Goal: Information Seeking & Learning: Learn about a topic

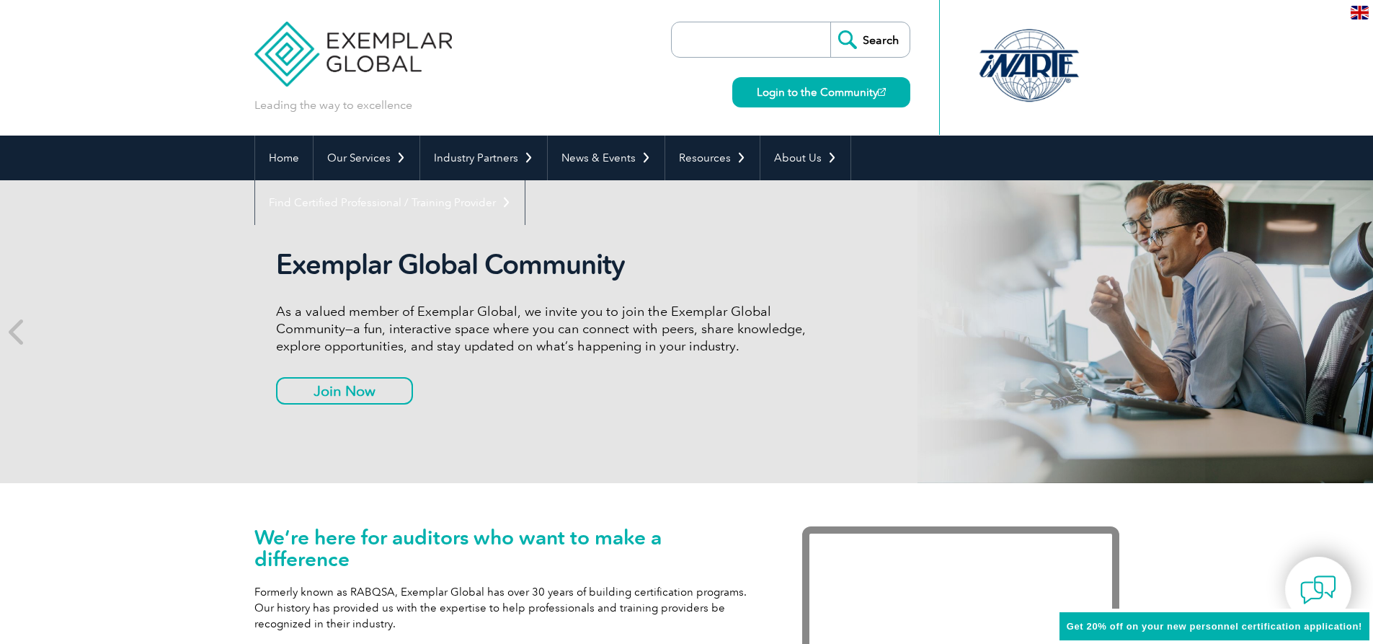
scroll to position [57, 0]
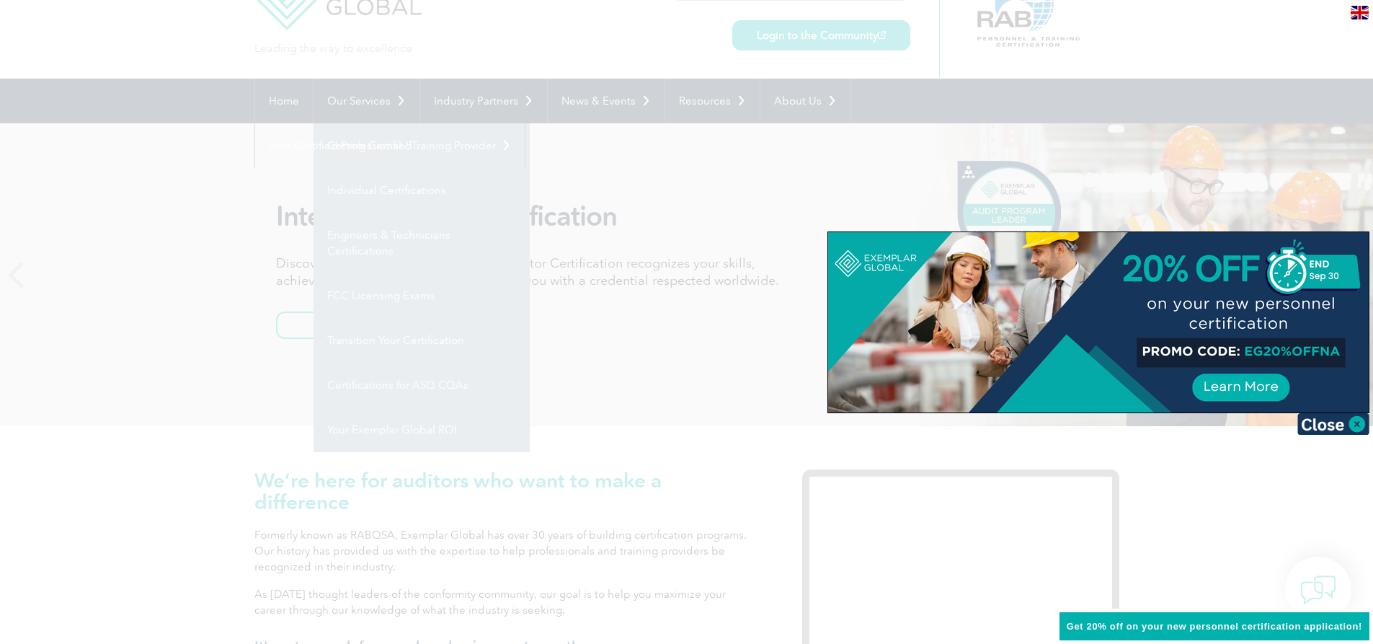
click at [598, 349] on div at bounding box center [686, 322] width 1373 height 644
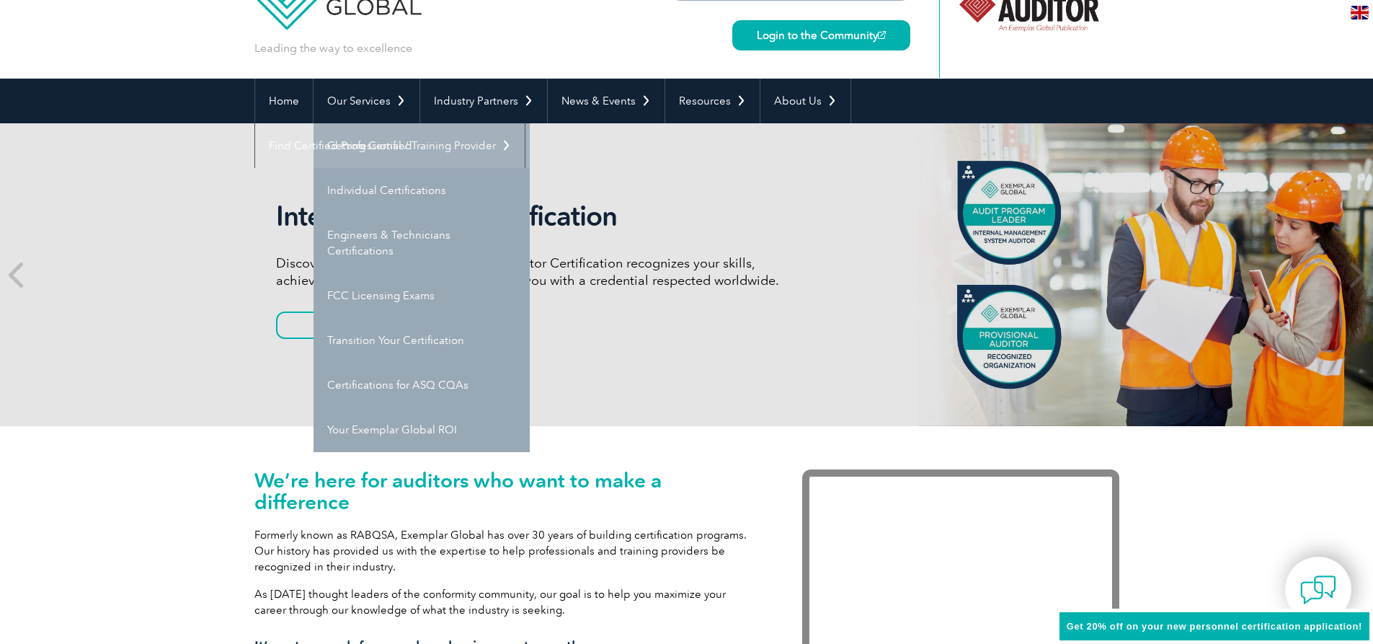
click at [419, 147] on link "Getting Certified" at bounding box center [421, 145] width 216 height 45
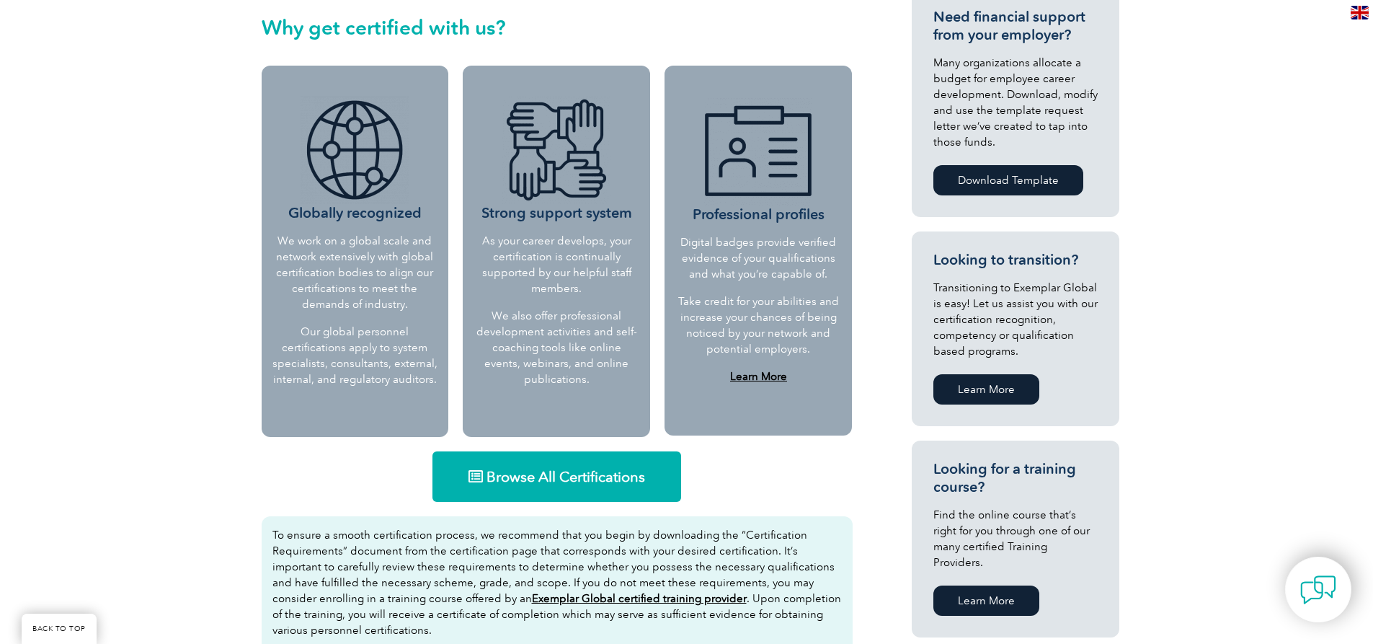
scroll to position [649, 0]
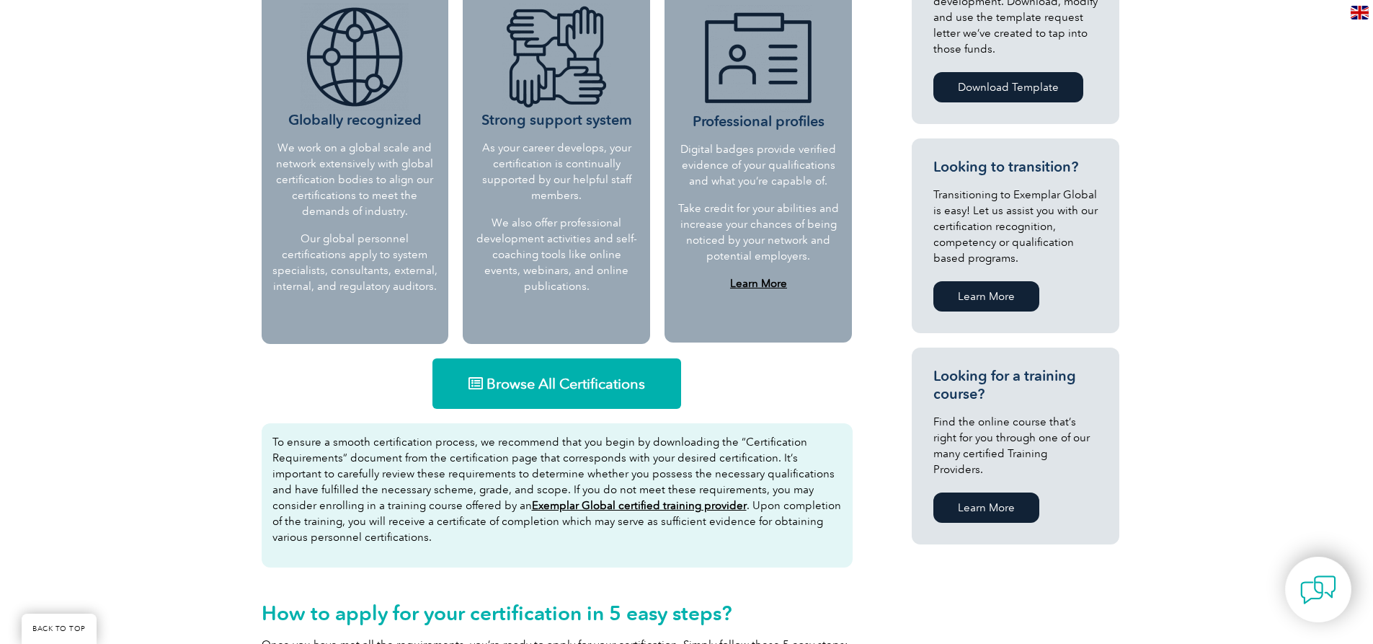
click at [575, 389] on span "Browse All Certifications" at bounding box center [565, 383] width 159 height 14
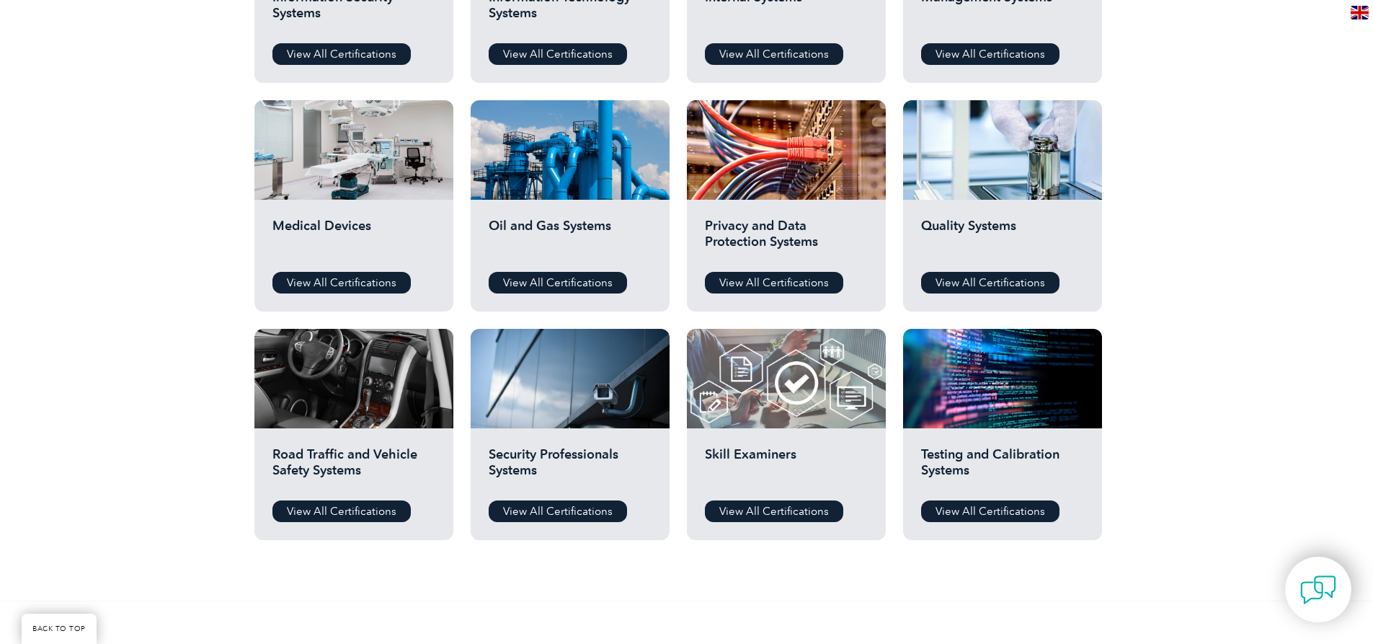
scroll to position [937, 0]
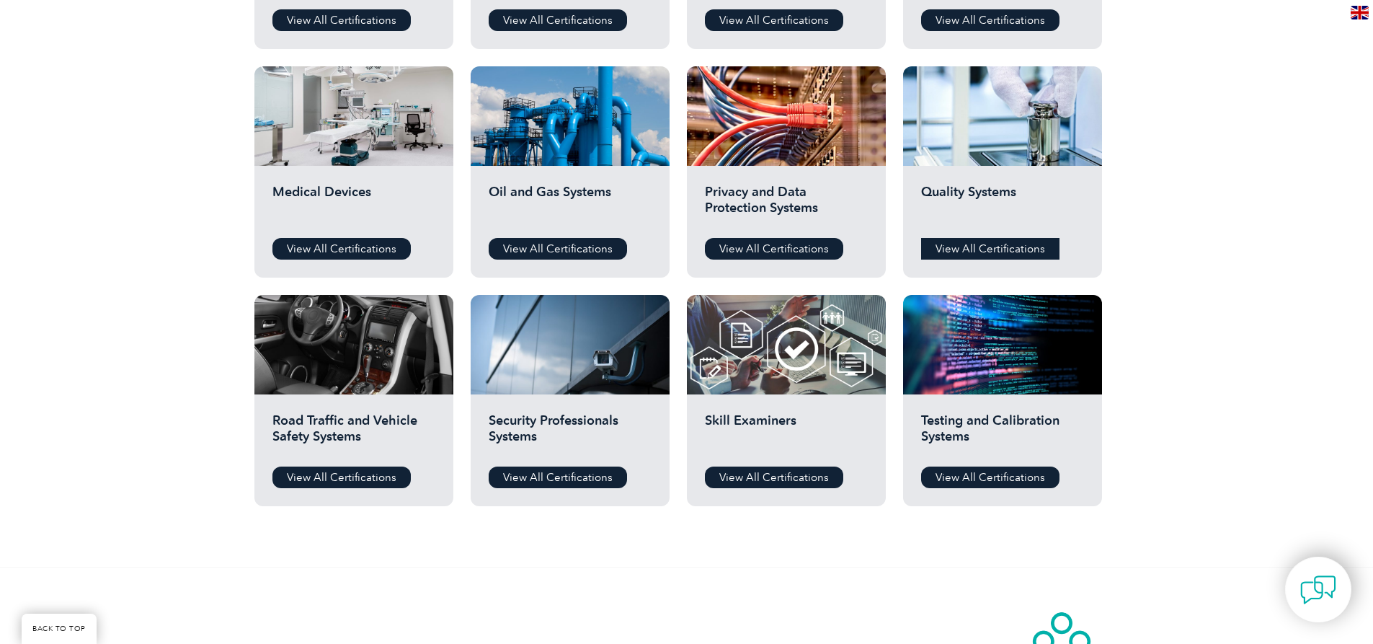
click at [971, 245] on link "View All Certifications" at bounding box center [990, 249] width 138 height 22
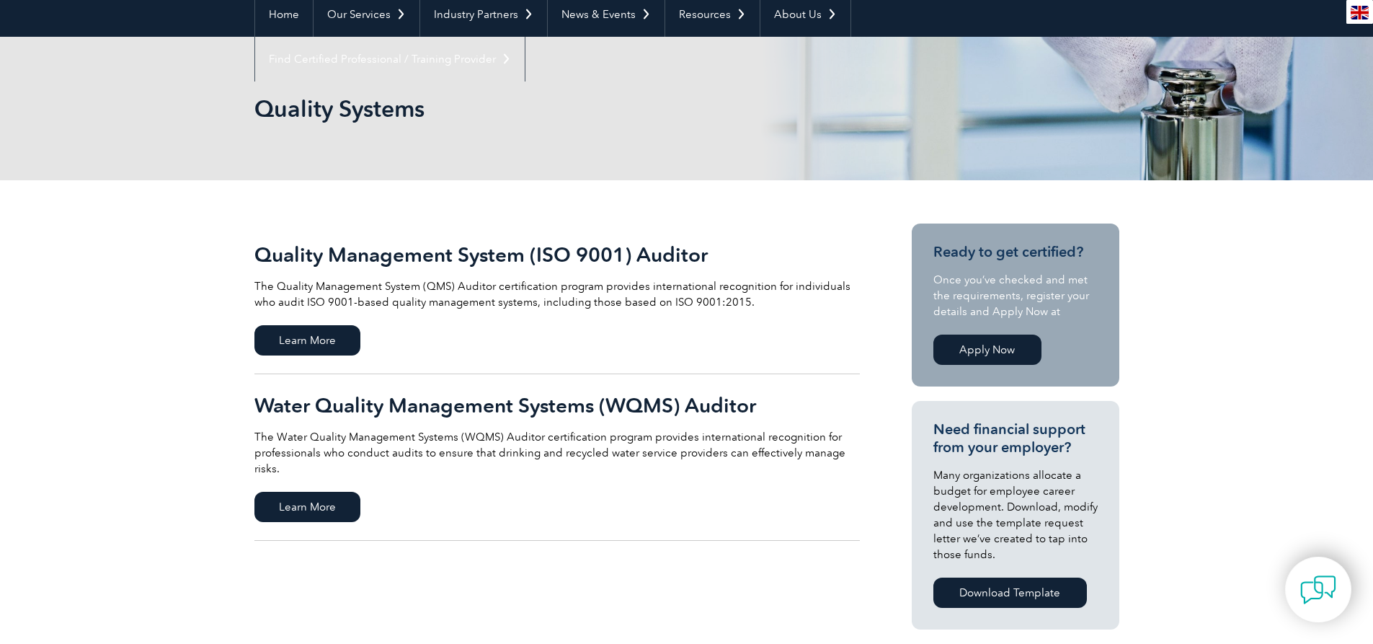
scroll to position [216, 0]
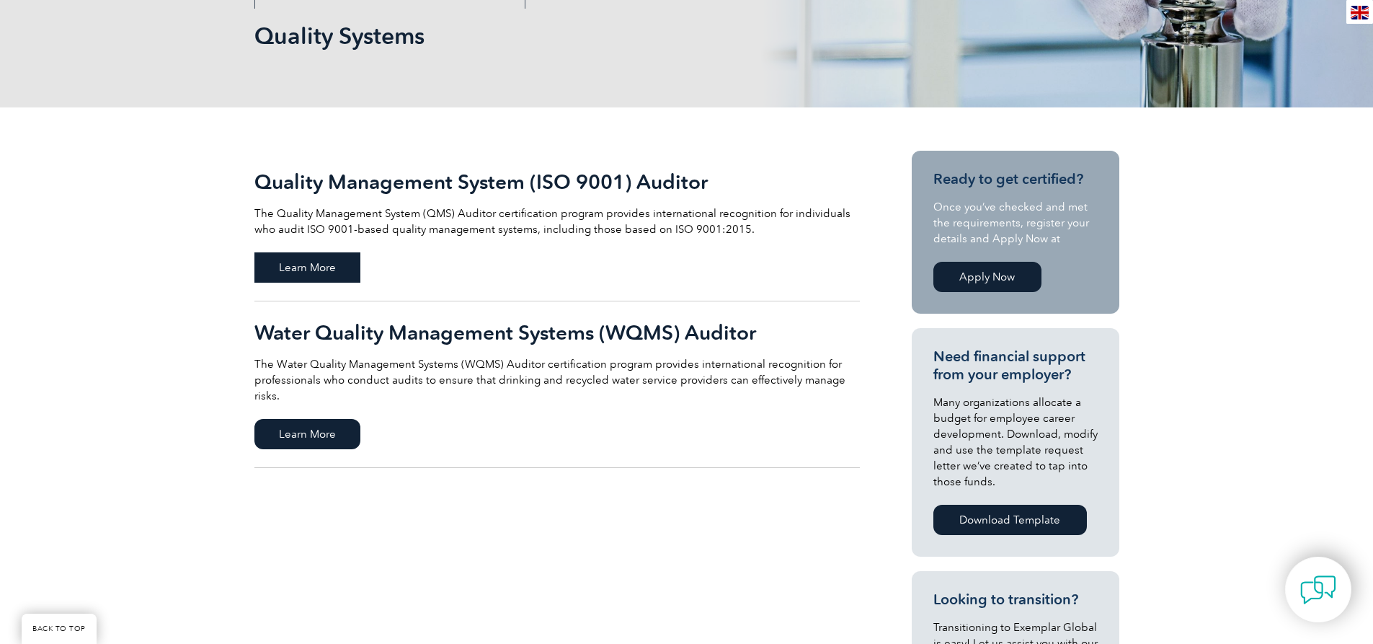
click at [318, 262] on span "Learn More" at bounding box center [307, 267] width 106 height 30
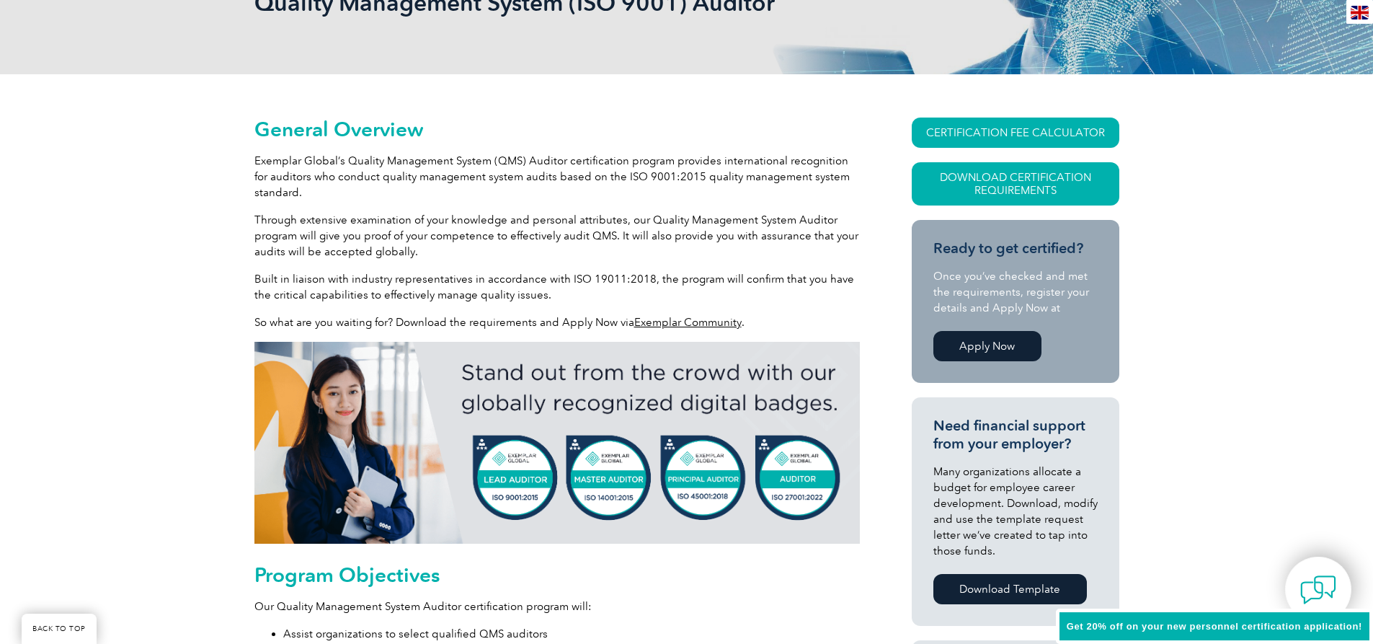
scroll to position [273, 0]
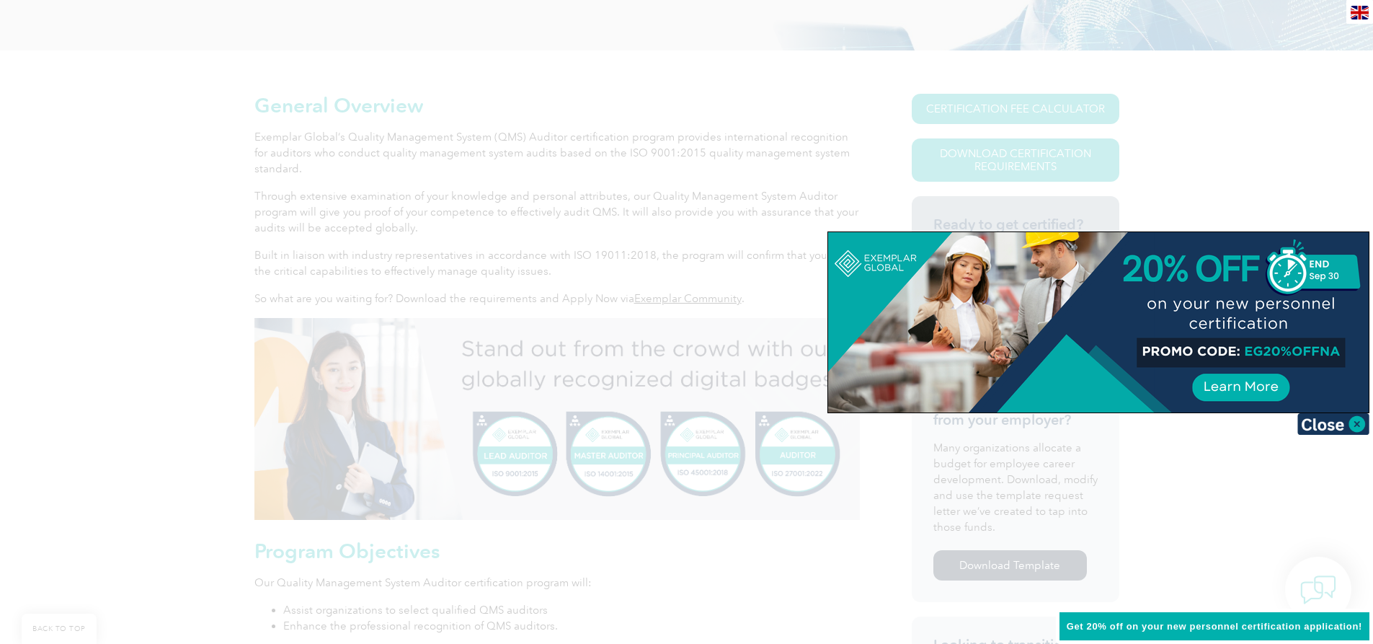
click at [752, 286] on div at bounding box center [686, 322] width 1373 height 644
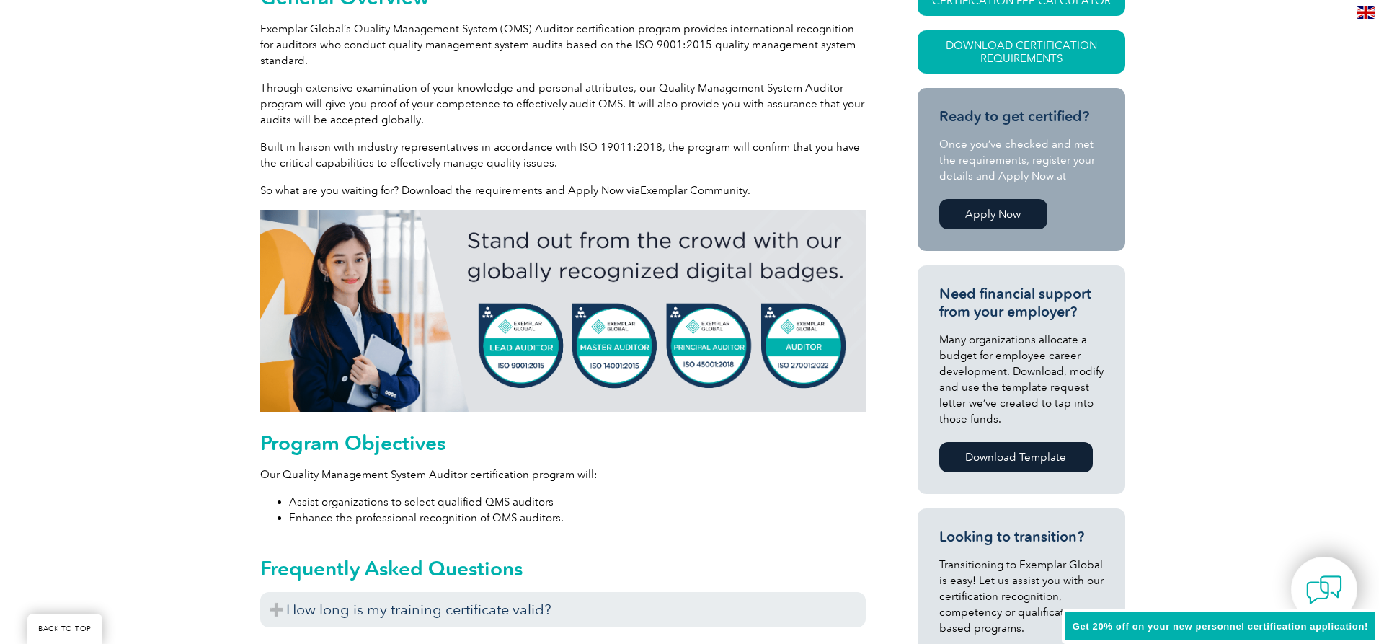
scroll to position [345, 0]
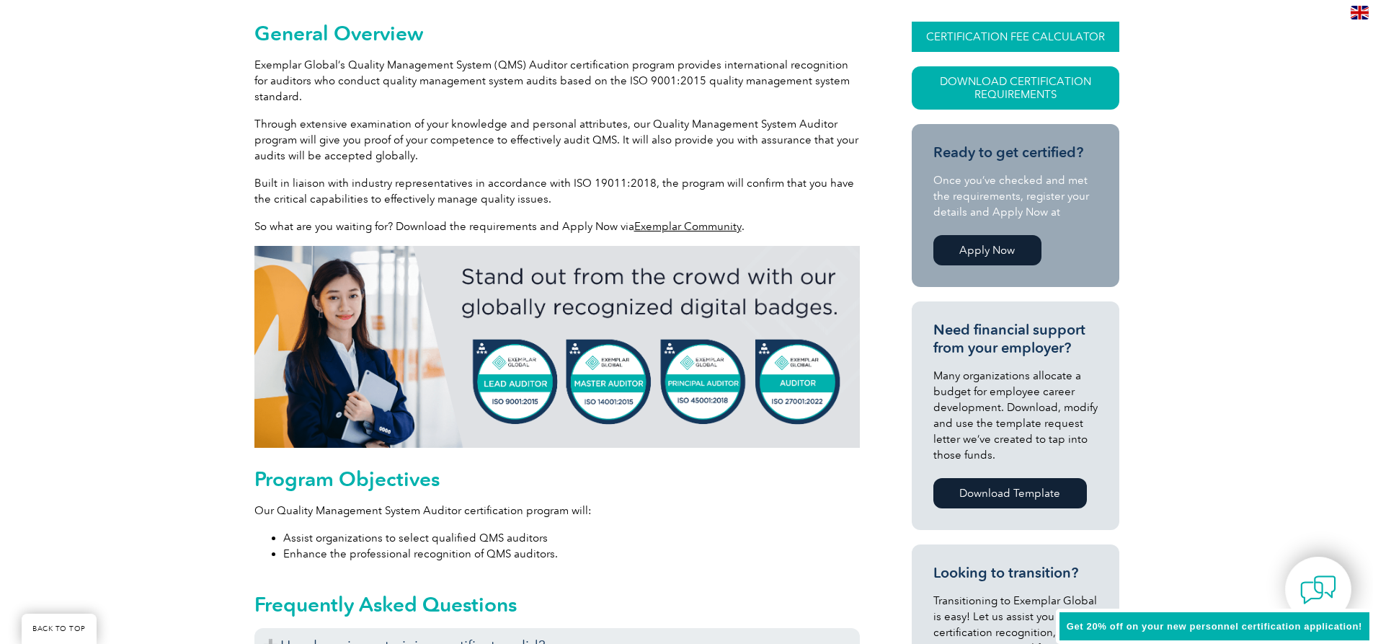
click at [1005, 36] on link "CERTIFICATION FEE CALCULATOR" at bounding box center [1016, 37] width 208 height 30
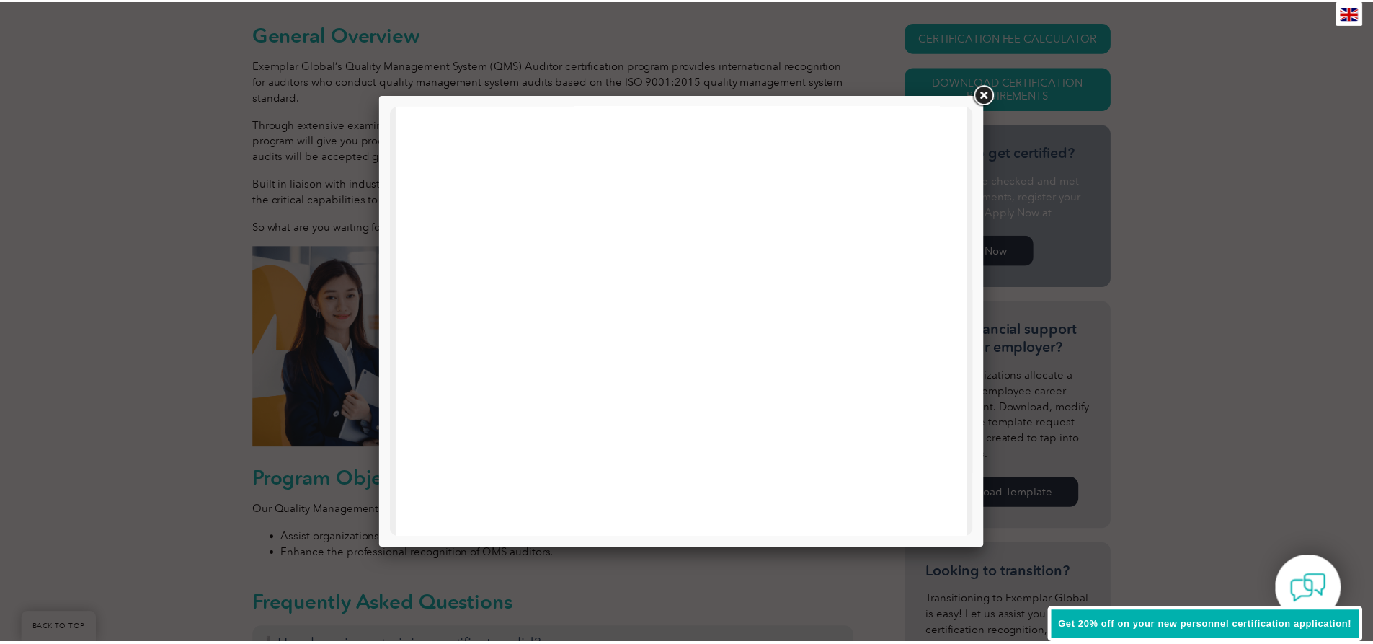
scroll to position [0, 0]
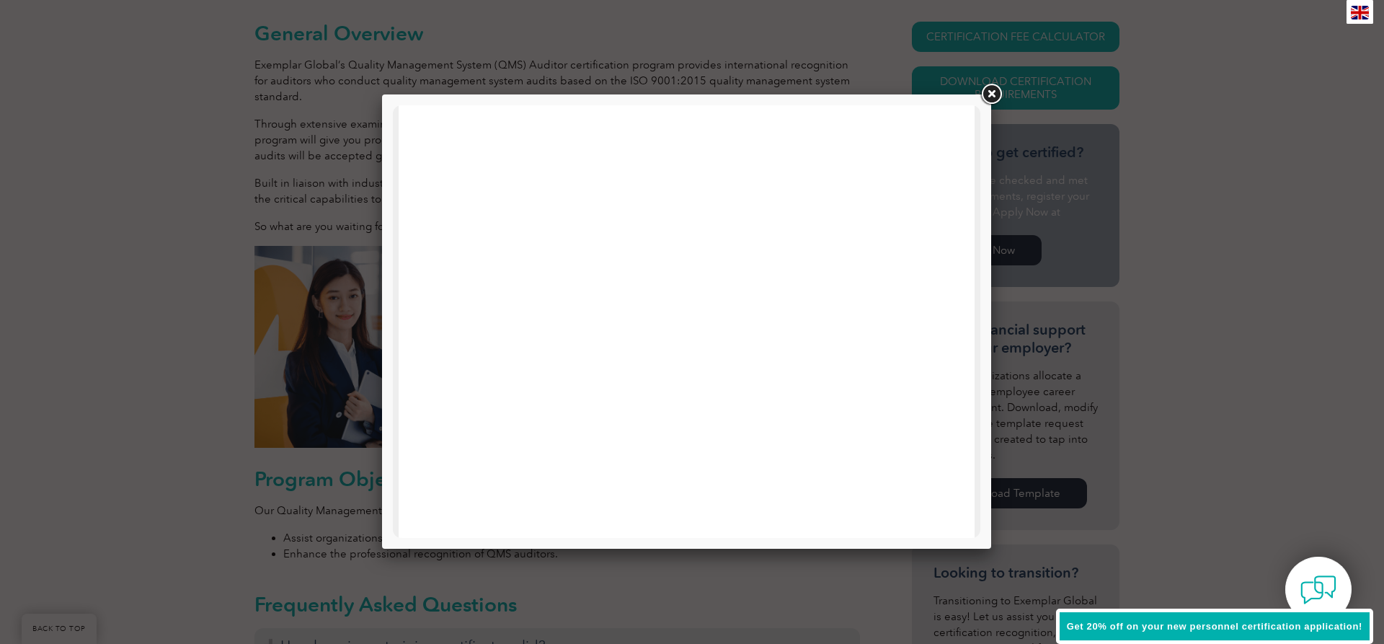
click at [991, 94] on link at bounding box center [991, 94] width 26 height 26
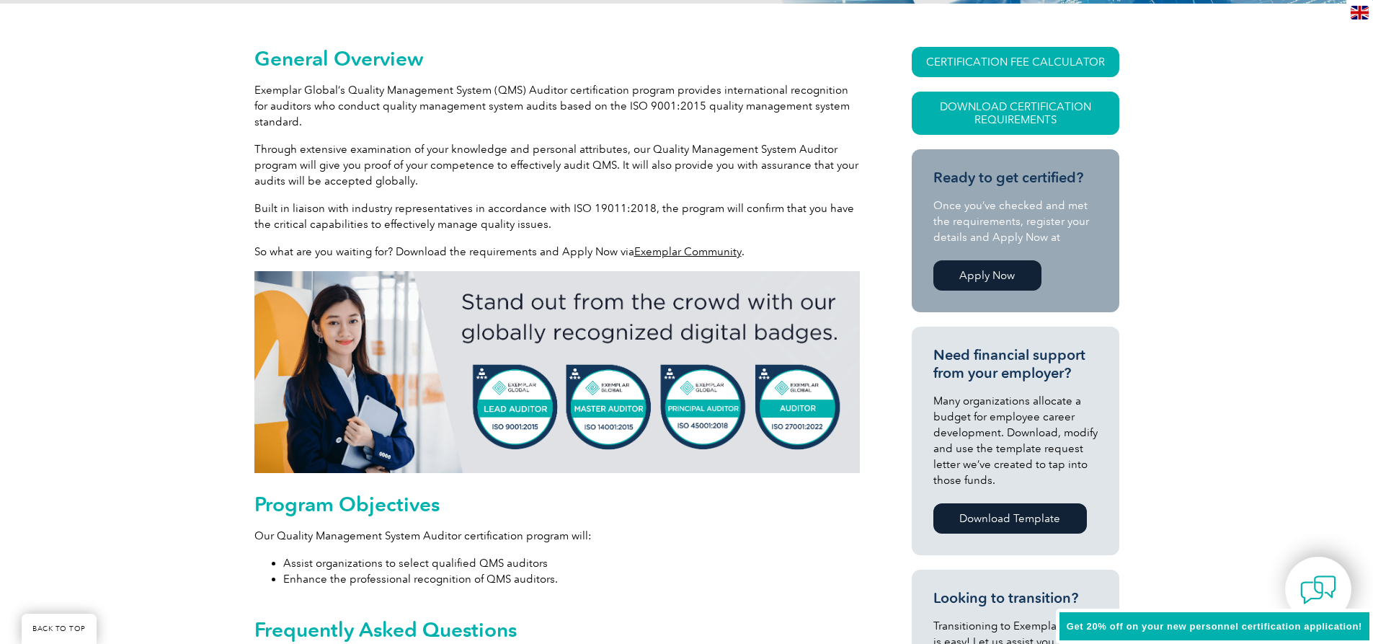
scroll to position [345, 0]
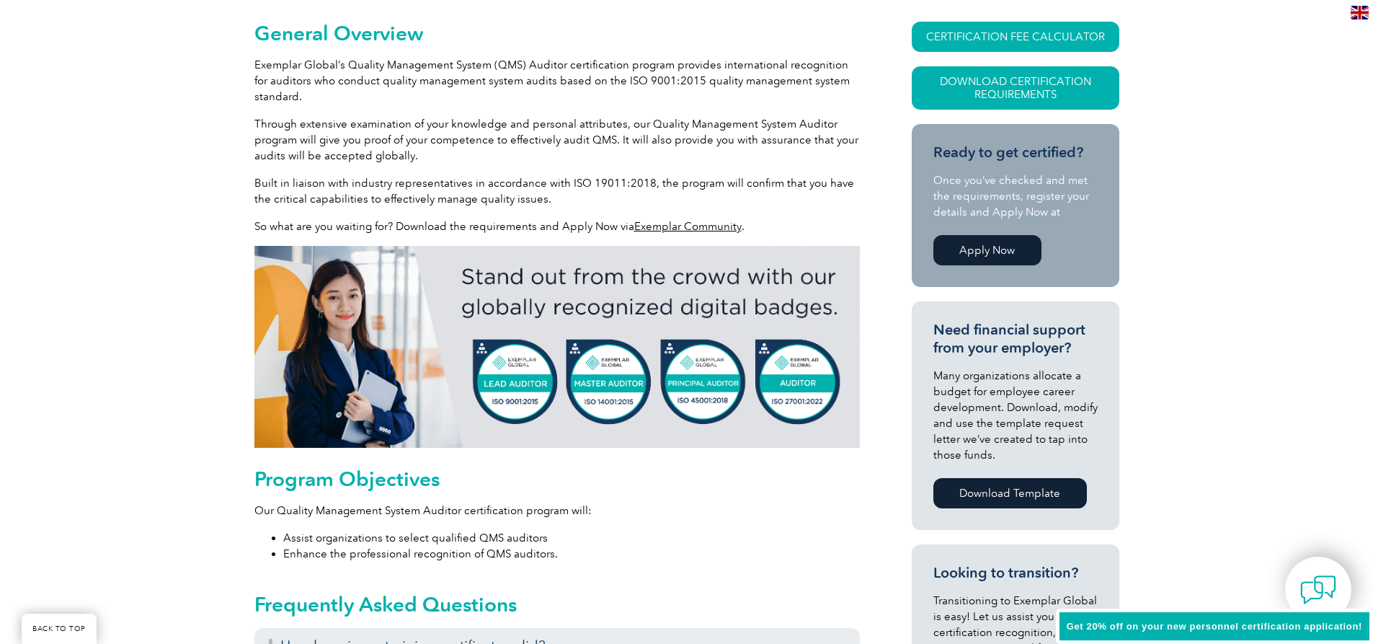
click at [659, 227] on link "Exemplar Community" at bounding box center [687, 226] width 107 height 13
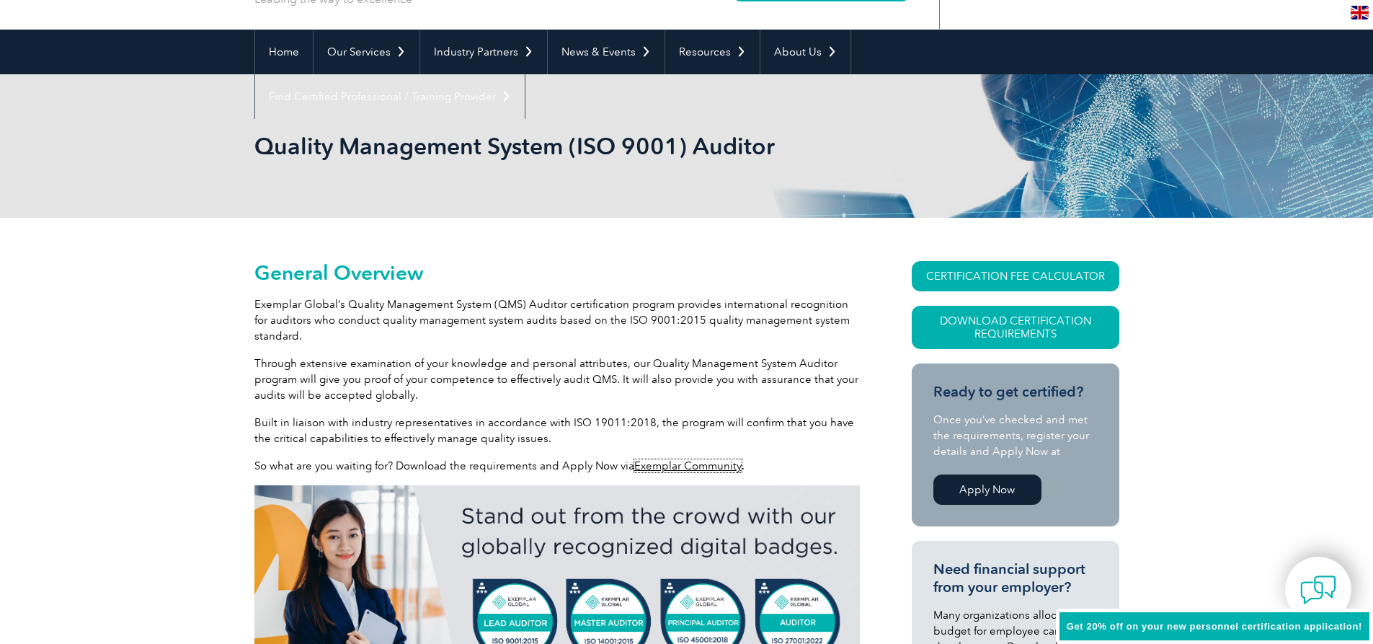
scroll to position [0, 0]
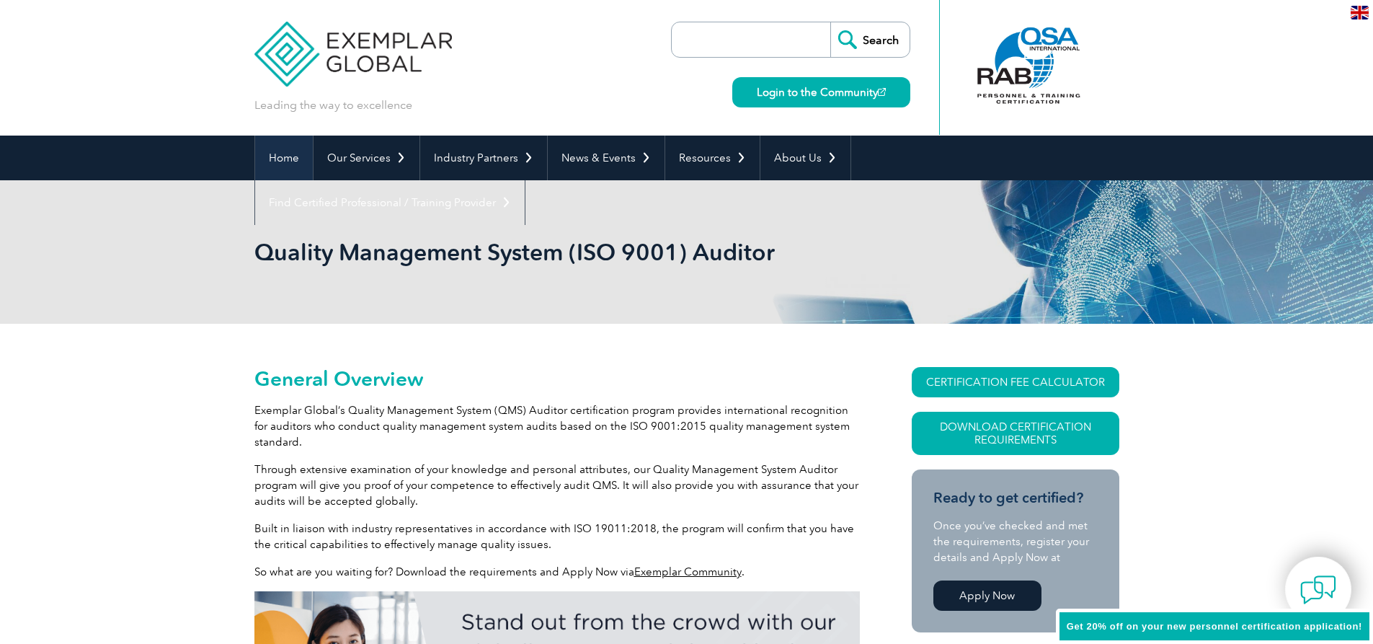
click at [297, 154] on link "Home" at bounding box center [284, 157] width 58 height 45
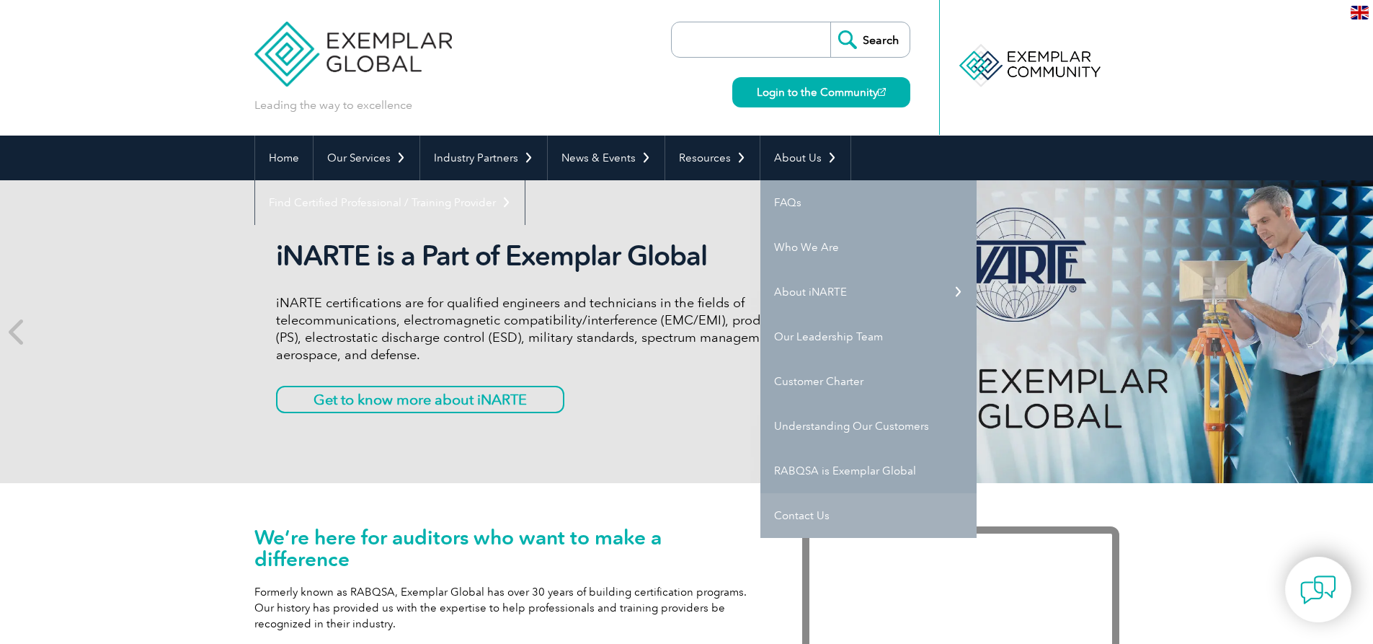
click at [800, 513] on link "Contact Us" at bounding box center [868, 515] width 216 height 45
